Goal: Information Seeking & Learning: Learn about a topic

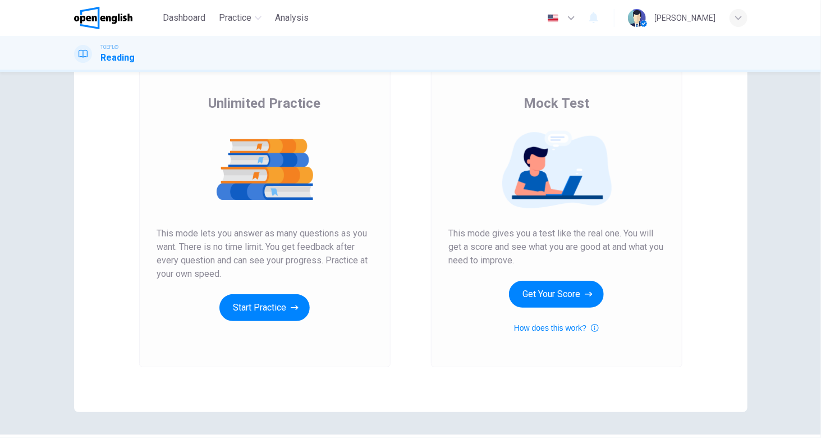
scroll to position [104, 0]
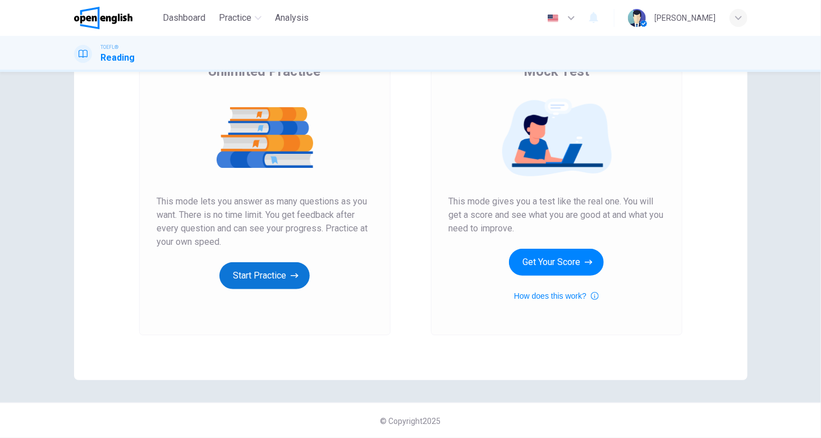
click at [256, 283] on button "Start Practice" at bounding box center [264, 275] width 90 height 27
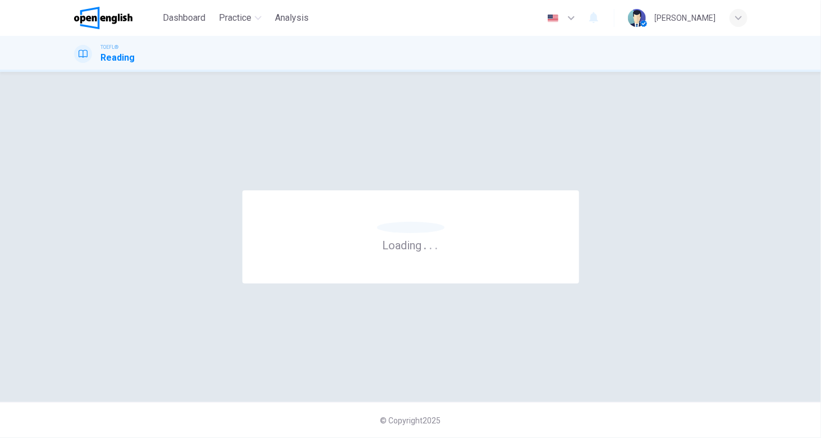
scroll to position [0, 0]
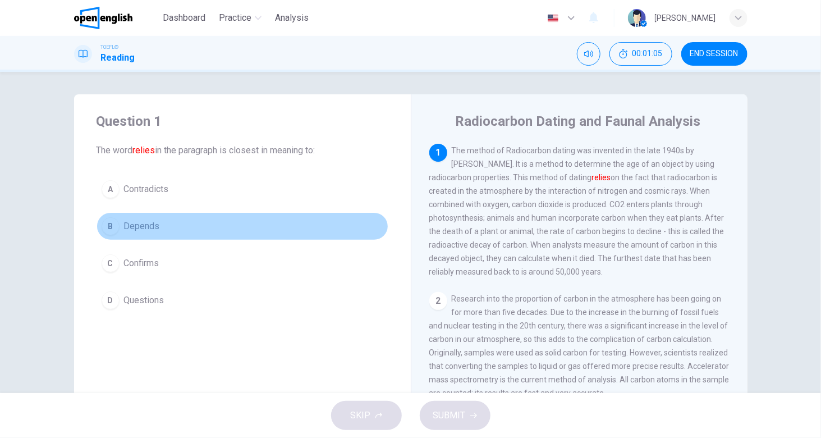
click at [132, 221] on span "Depends" at bounding box center [142, 225] width 36 height 13
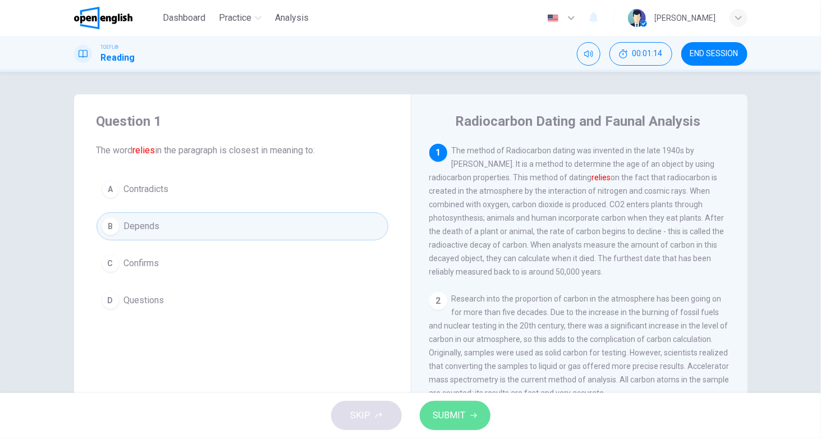
click at [456, 414] on span "SUBMIT" at bounding box center [449, 416] width 33 height 16
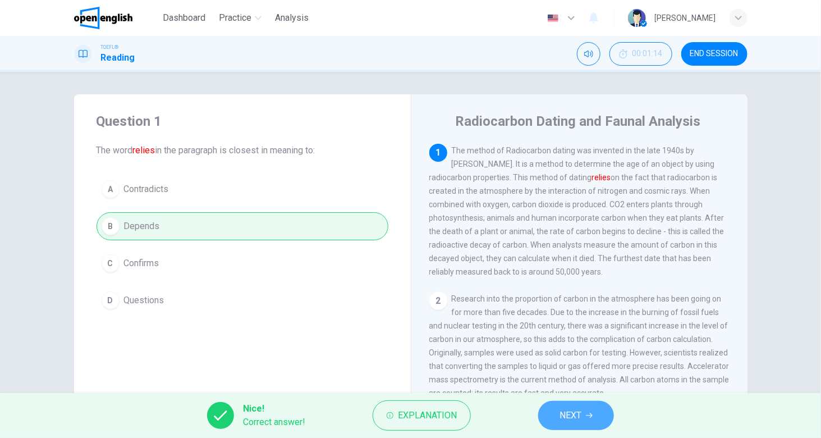
click at [578, 414] on span "NEXT" at bounding box center [571, 416] width 22 height 16
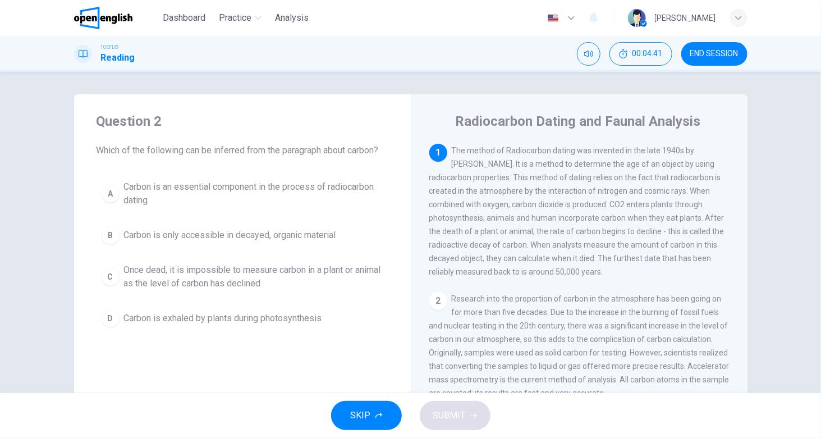
click at [187, 317] on span "Carbon is exhaled by plants during photosynthesis" at bounding box center [223, 318] width 198 height 13
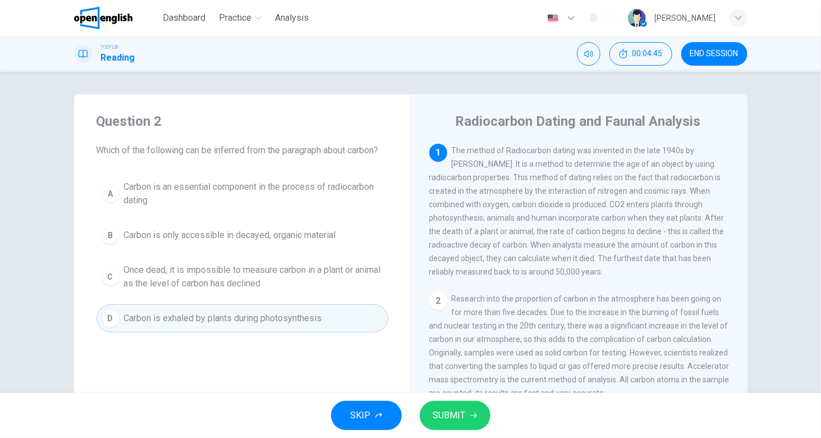
click at [442, 419] on span "SUBMIT" at bounding box center [449, 416] width 33 height 16
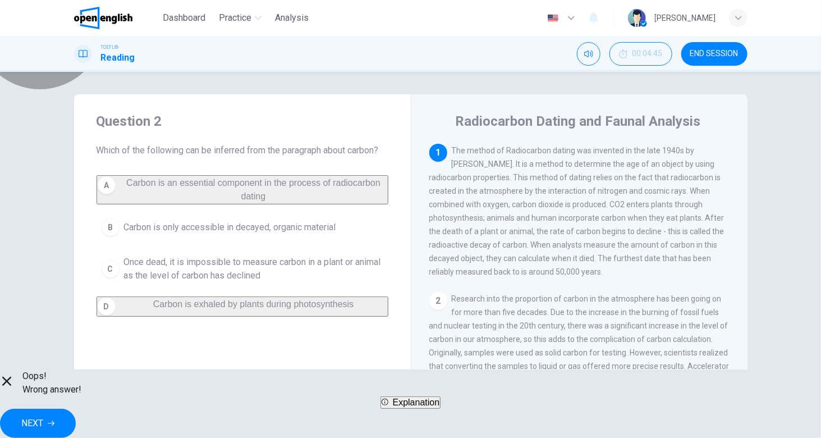
click at [411, 409] on button "Explanation" at bounding box center [411, 402] width 61 height 12
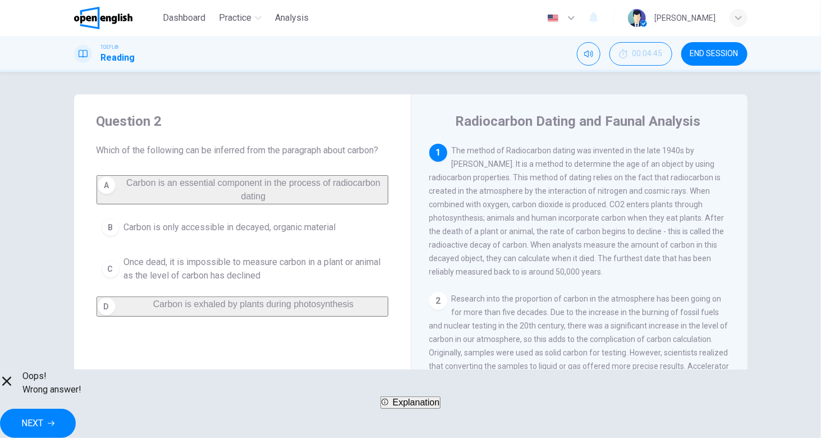
click at [76, 411] on button "NEXT" at bounding box center [38, 423] width 76 height 29
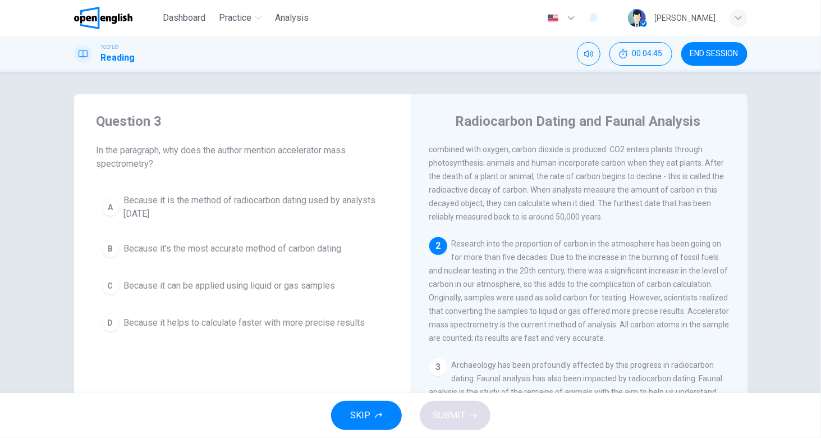
scroll to position [57, 0]
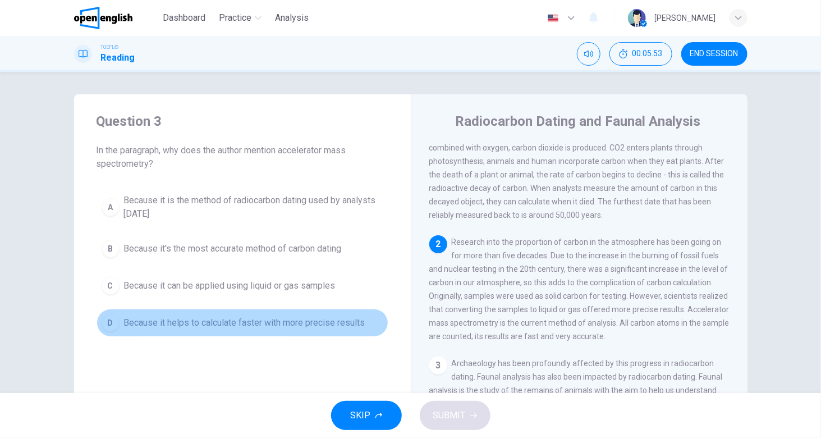
click at [119, 322] on button "D Because it helps to calculate faster with more precise results" at bounding box center [243, 323] width 292 height 28
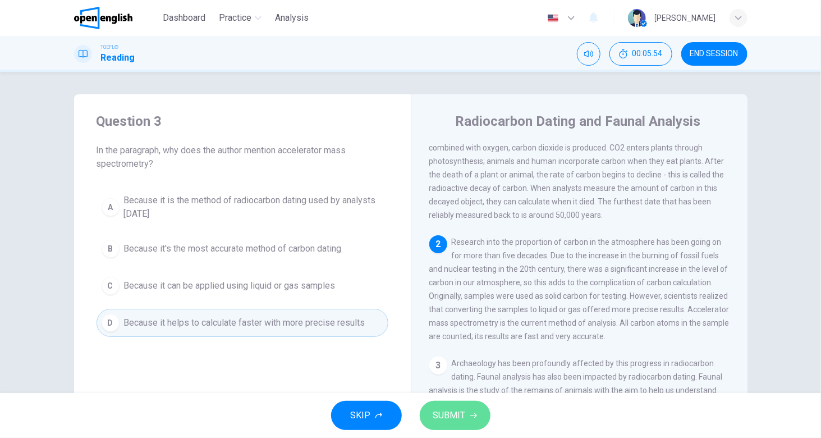
click at [437, 416] on span "SUBMIT" at bounding box center [449, 416] width 33 height 16
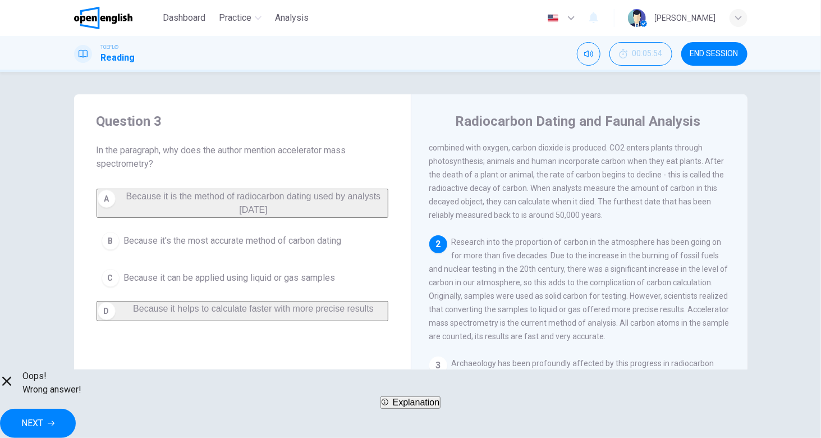
click at [76, 416] on button "NEXT" at bounding box center [38, 423] width 76 height 29
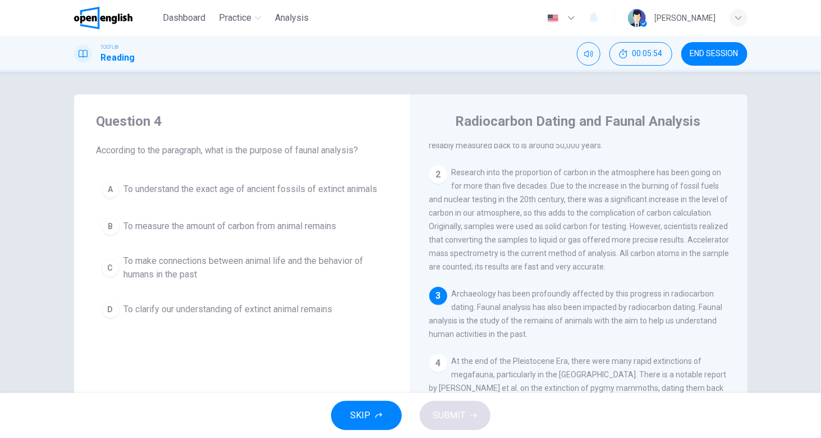
scroll to position [127, 0]
click at [144, 278] on span "To make connections between animal life and the behavior of humans in the past" at bounding box center [253, 267] width 259 height 27
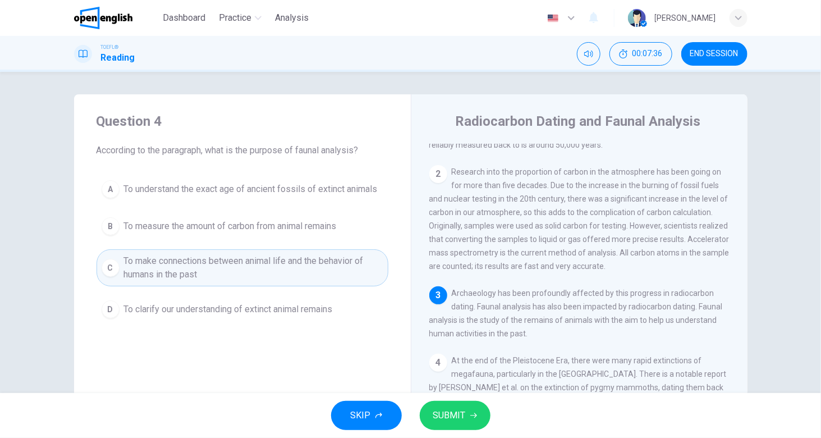
click at [450, 415] on span "SUBMIT" at bounding box center [449, 416] width 33 height 16
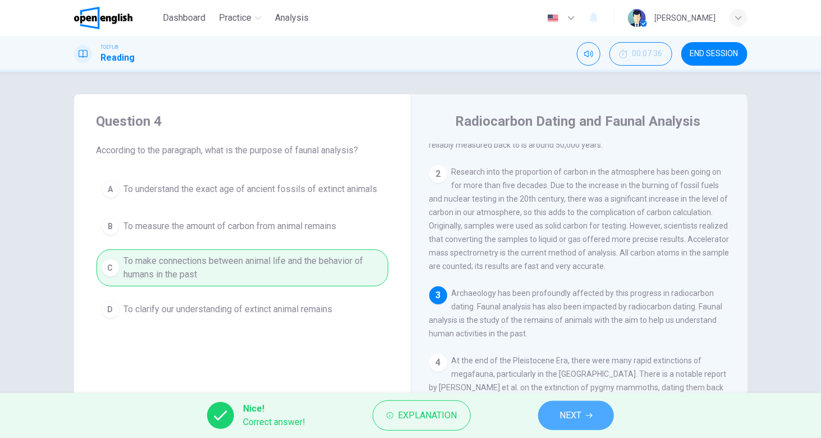
click at [561, 410] on span "NEXT" at bounding box center [571, 416] width 22 height 16
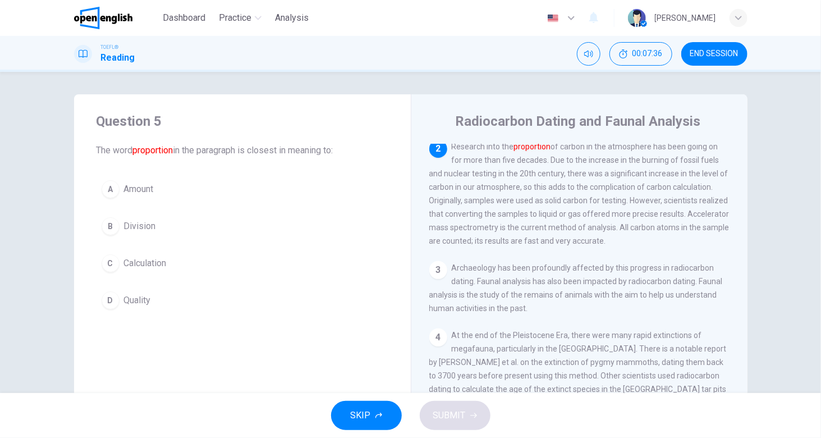
scroll to position [154, 0]
click at [142, 188] on span "Amount" at bounding box center [139, 188] width 30 height 13
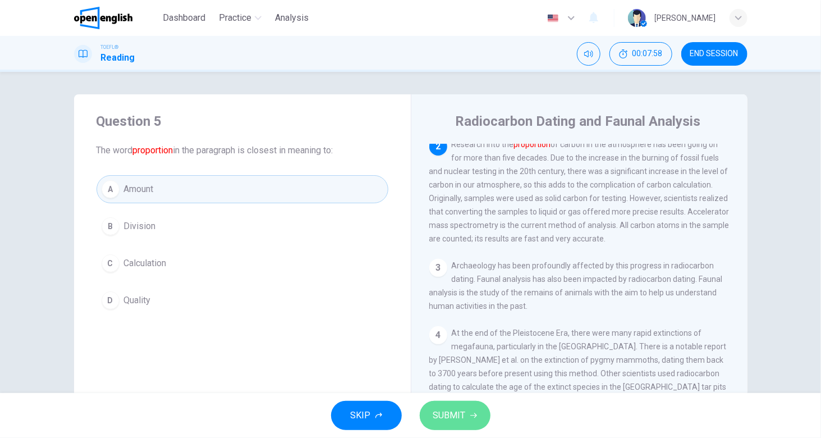
click at [479, 421] on button "SUBMIT" at bounding box center [455, 415] width 71 height 29
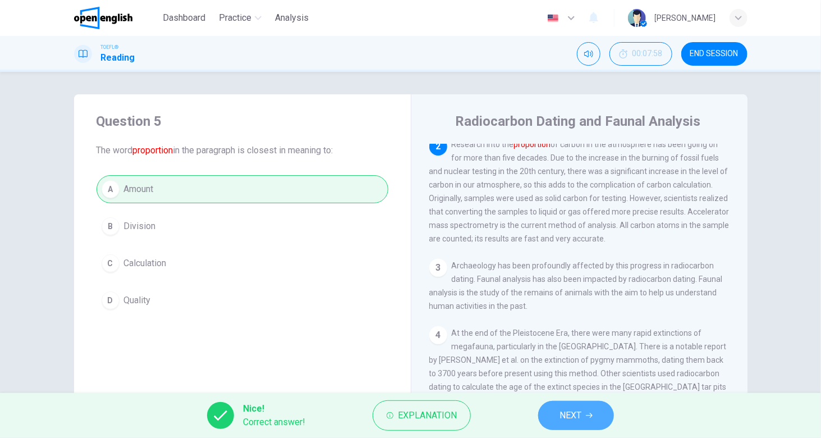
click at [583, 408] on button "NEXT" at bounding box center [576, 415] width 76 height 29
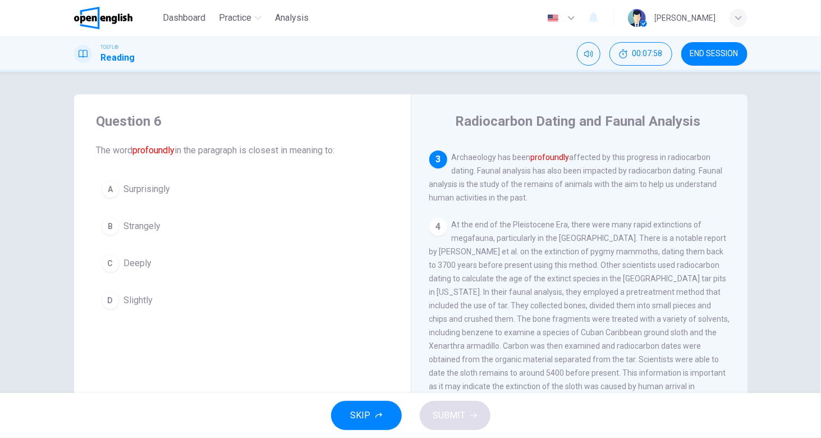
scroll to position [281, 0]
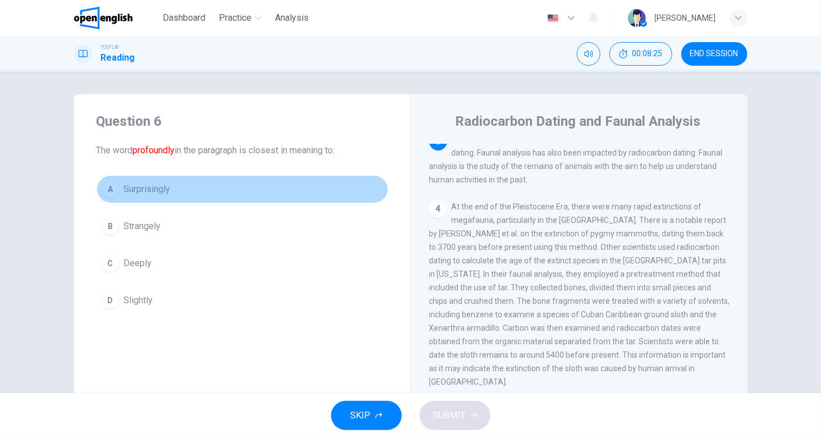
click at [108, 189] on div "A" at bounding box center [111, 189] width 18 height 18
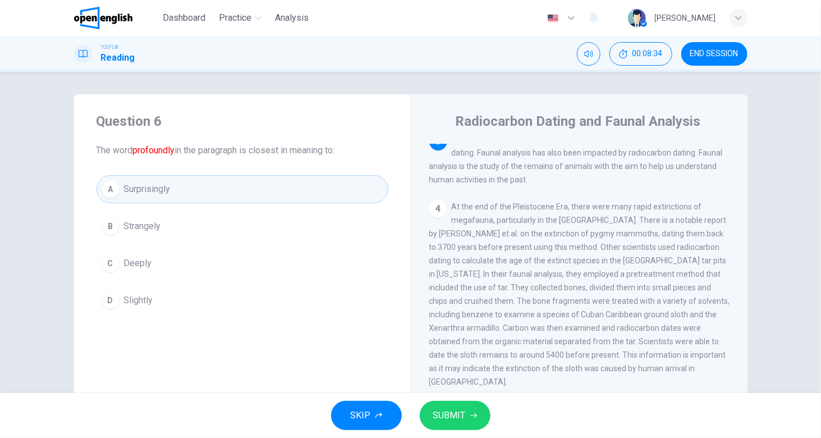
click at [445, 412] on span "SUBMIT" at bounding box center [449, 416] width 33 height 16
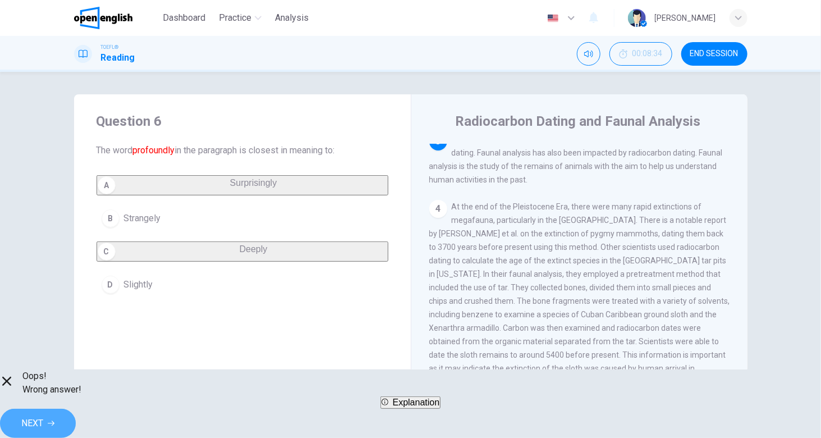
click at [43, 417] on span "NEXT" at bounding box center [32, 423] width 22 height 16
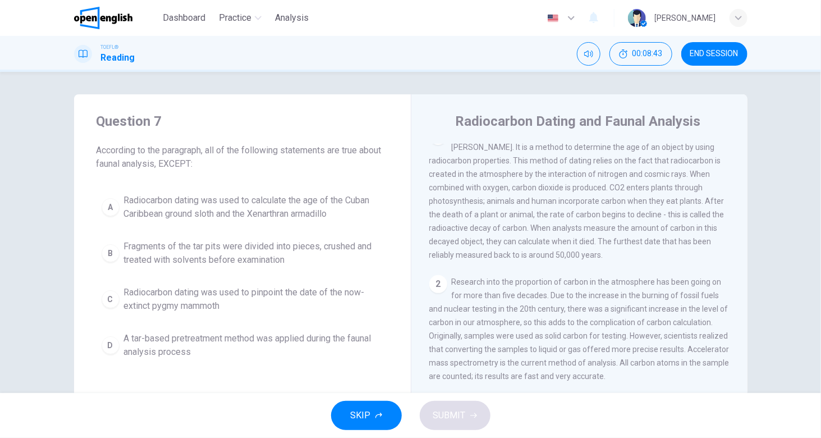
scroll to position [0, 0]
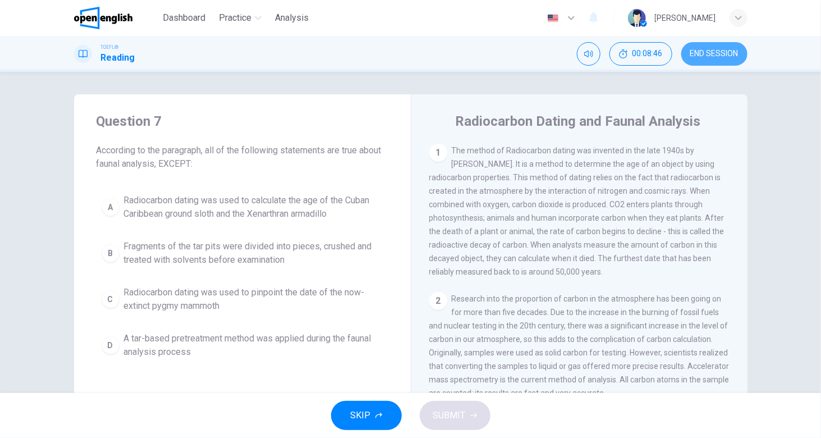
drag, startPoint x: 702, startPoint y: 57, endPoint x: 456, endPoint y: 69, distance: 246.1
click at [703, 57] on span "END SESSION" at bounding box center [714, 53] width 48 height 9
